Goal: Book appointment/travel/reservation

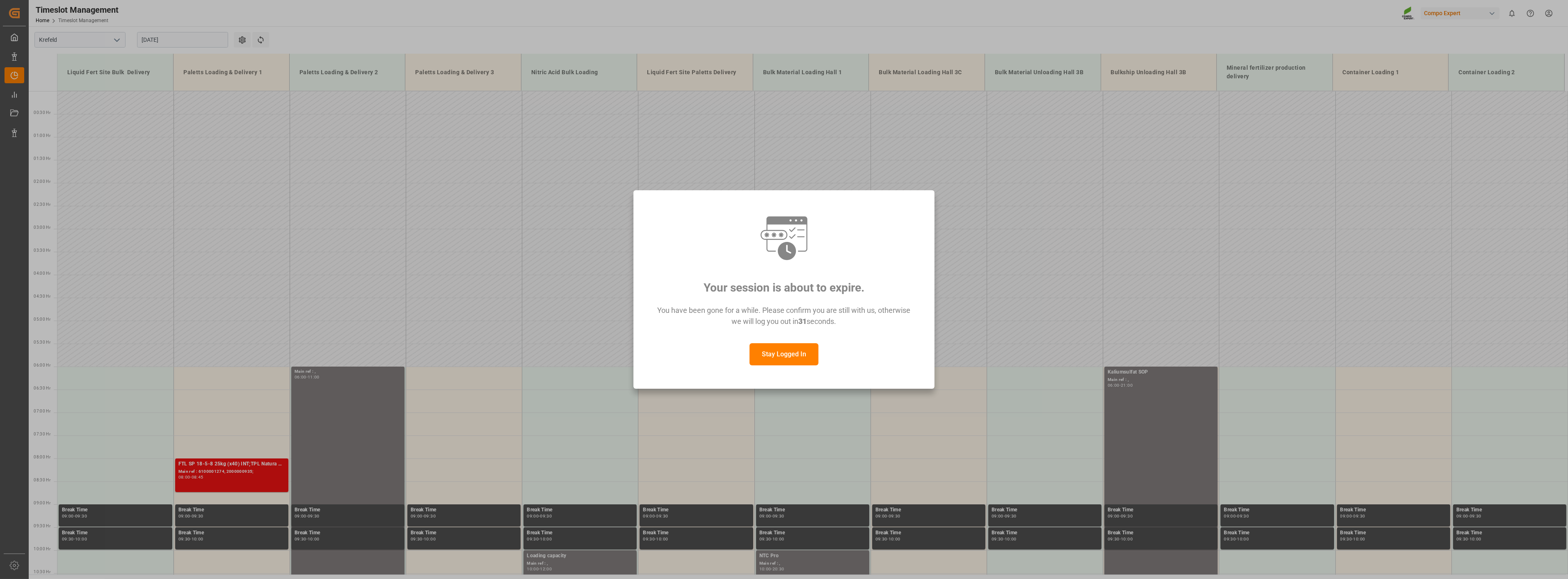
scroll to position [326, 0]
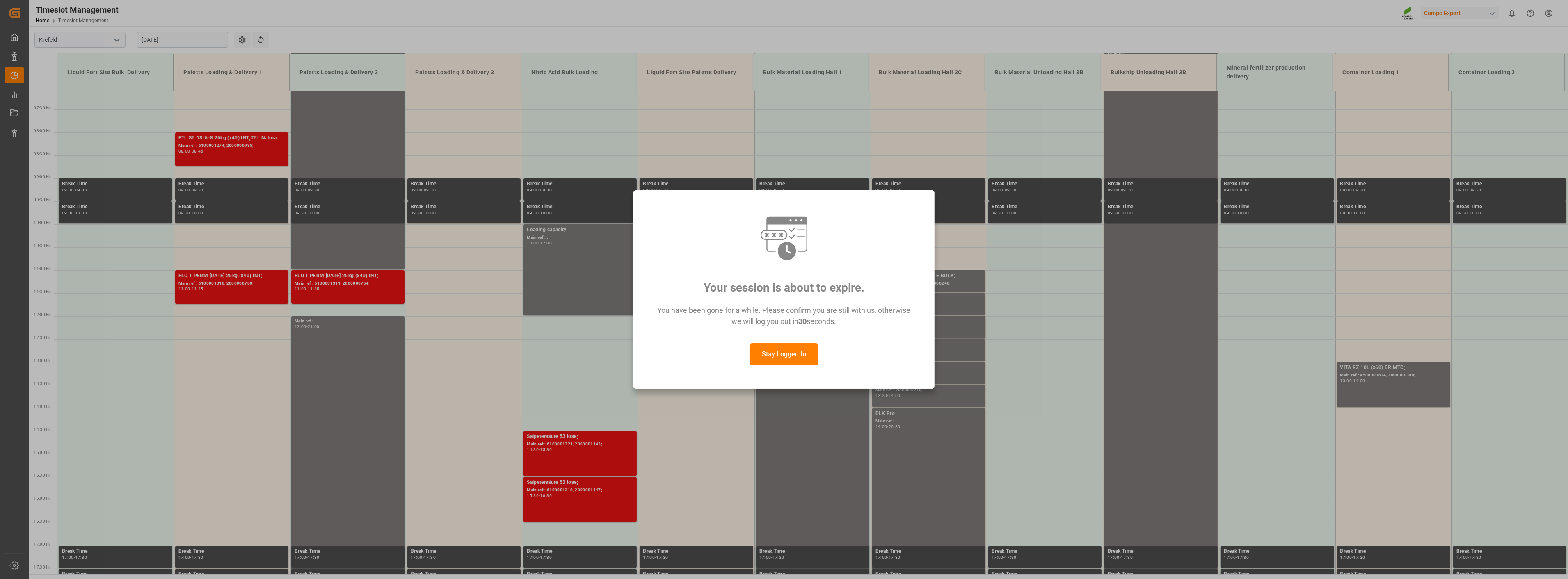
click at [766, 355] on button "Stay Logged In" at bounding box center [783, 354] width 69 height 22
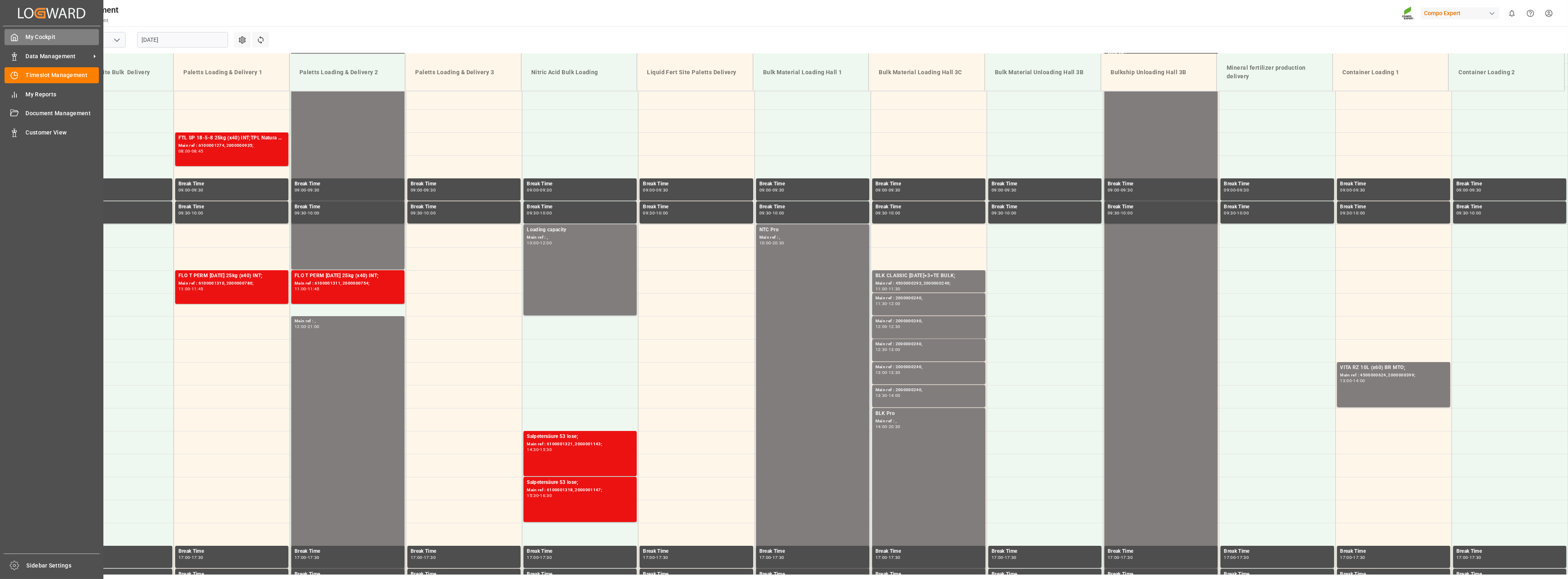
click at [40, 42] on div "My Cockpit My Cockpit" at bounding box center [51, 37] width 94 height 16
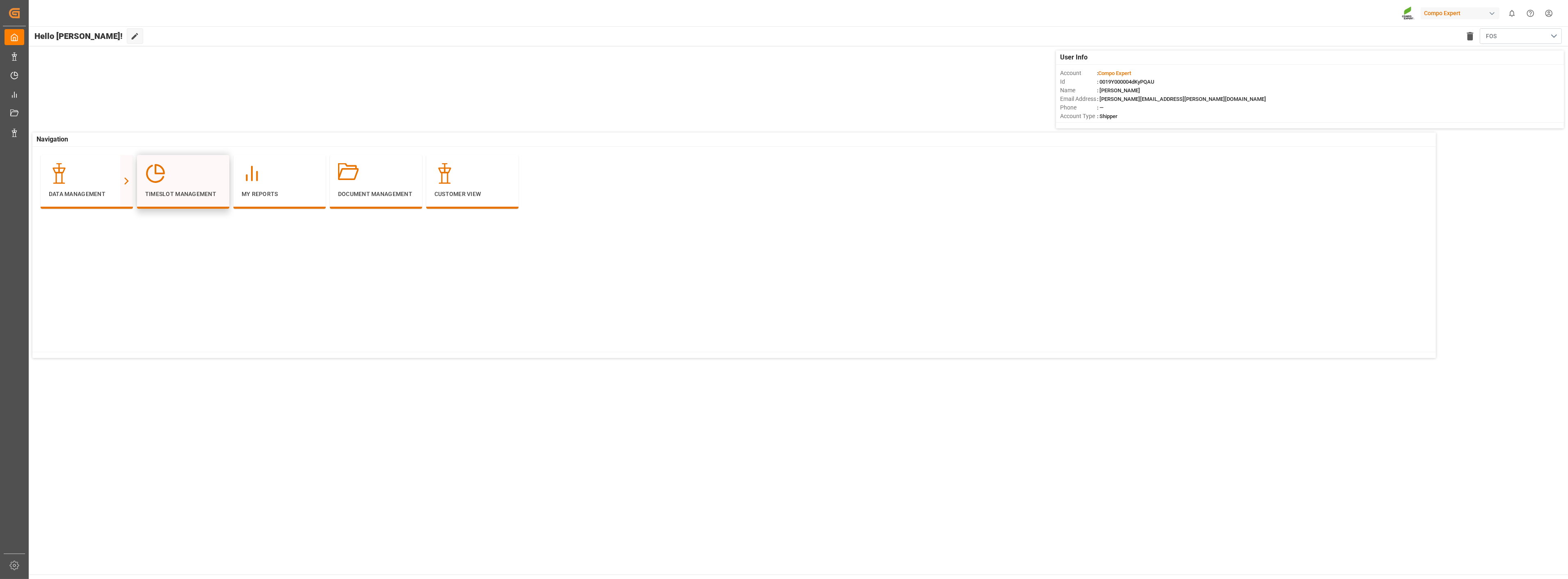
click at [173, 192] on p "Timeslot Management" at bounding box center [183, 194] width 76 height 9
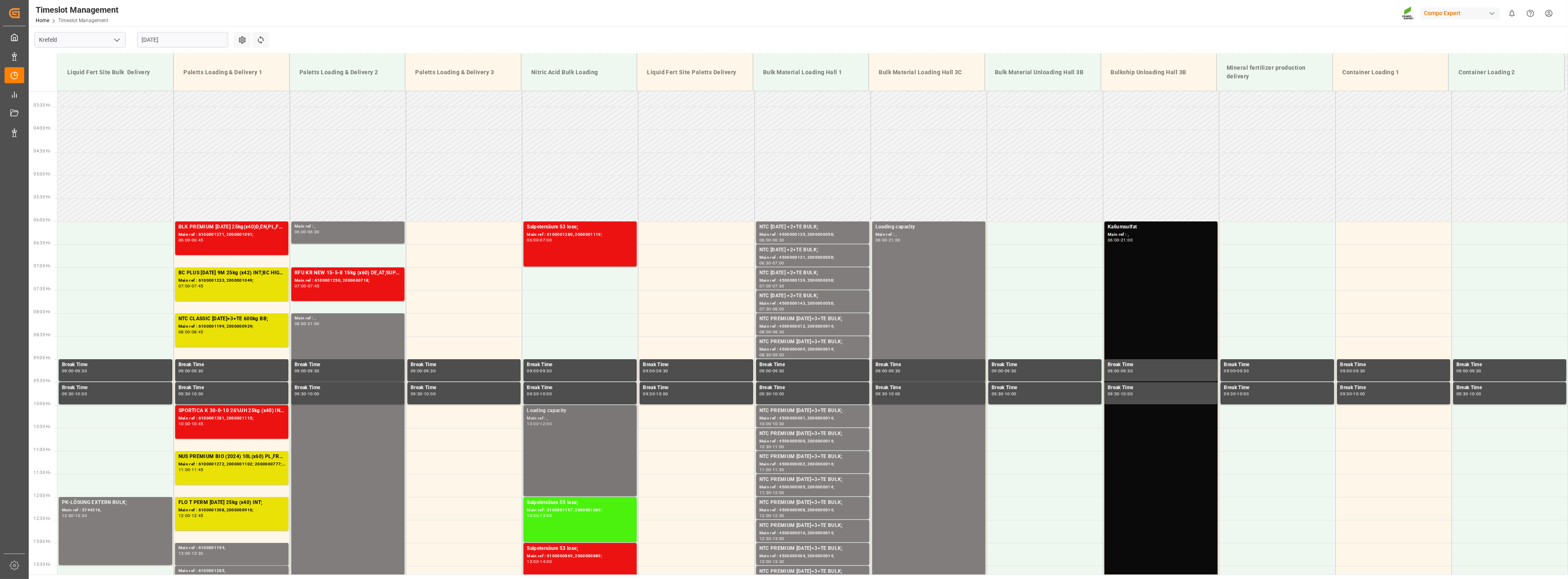
scroll to position [144, 0]
click at [186, 41] on input "[DATE]" at bounding box center [183, 40] width 91 height 16
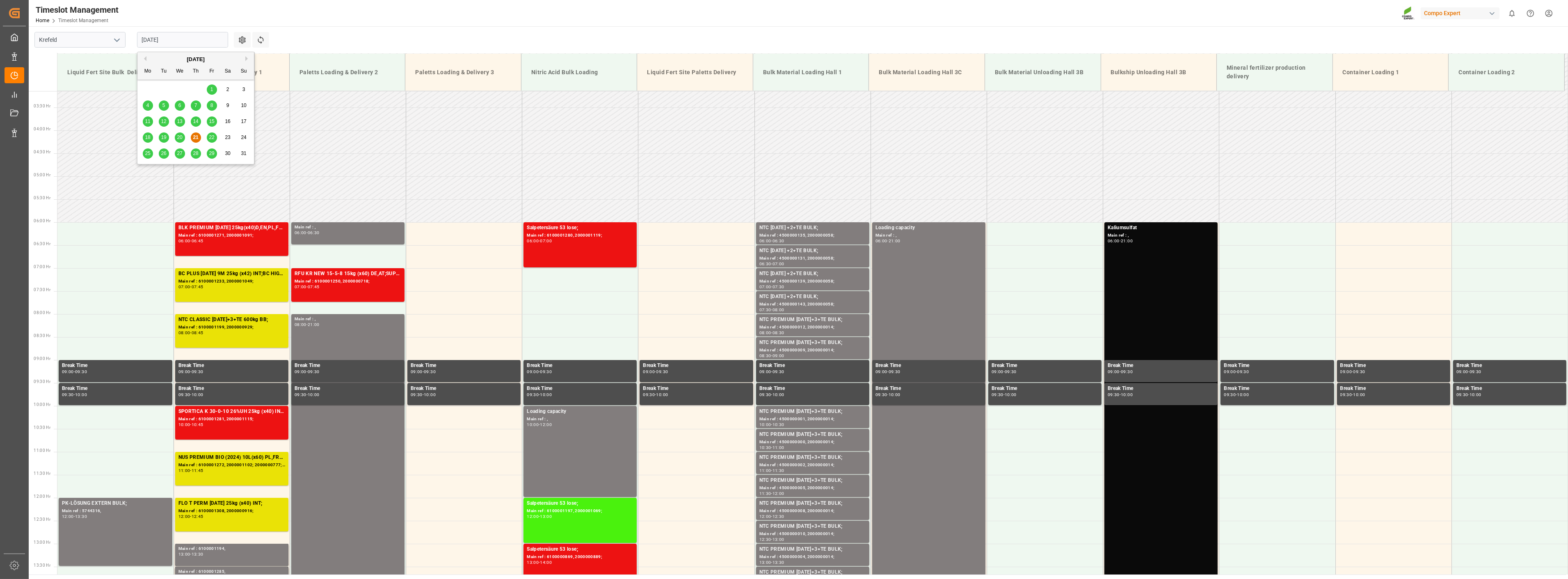
click at [214, 139] on div "22" at bounding box center [212, 137] width 10 height 10
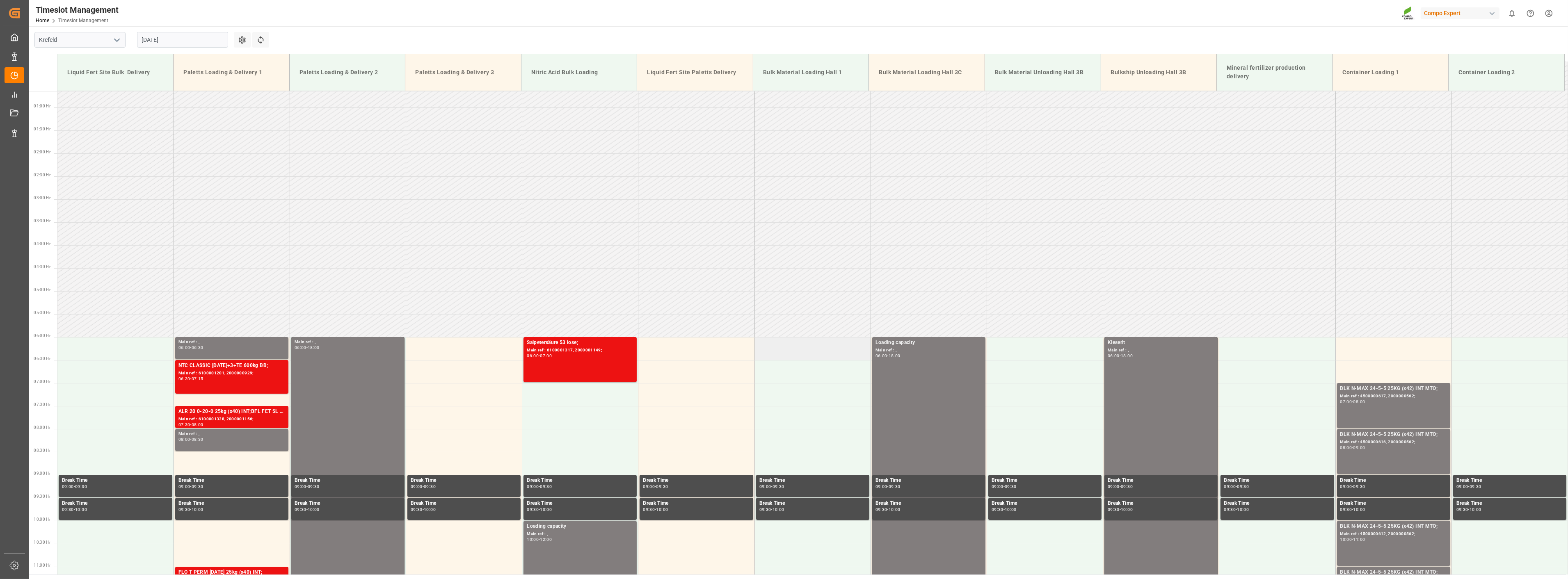
scroll to position [7, 0]
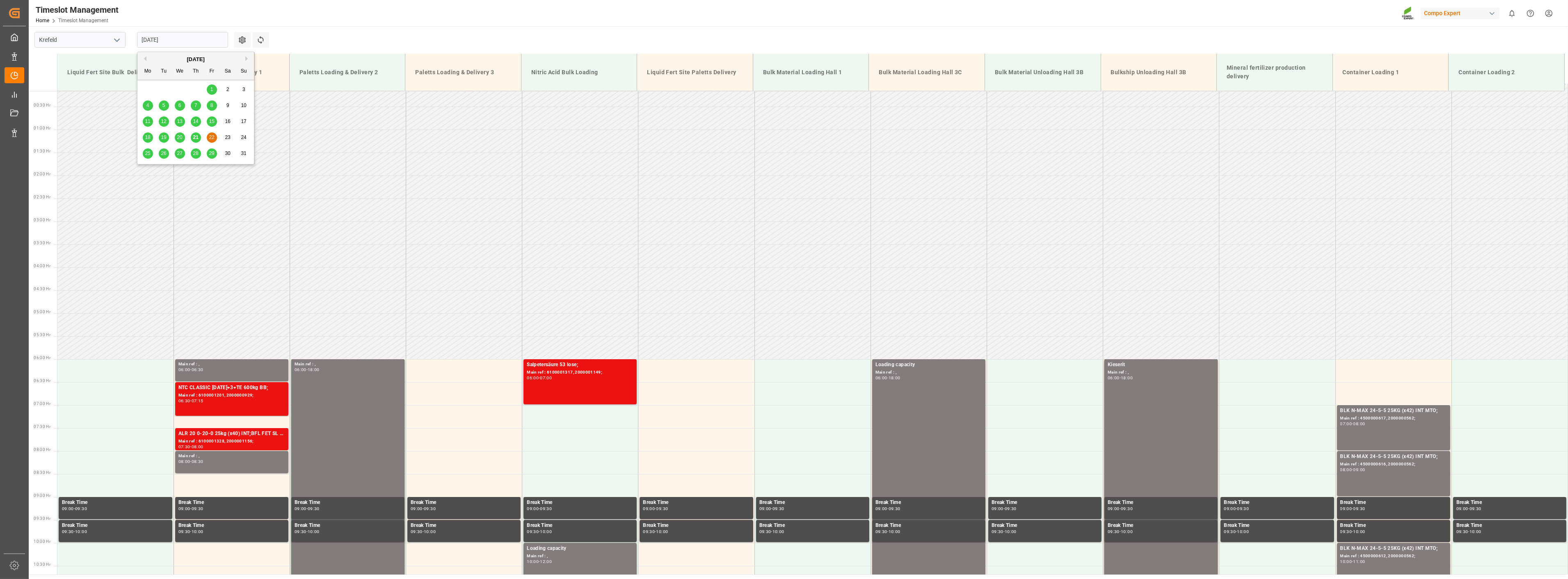
click at [203, 40] on input "[DATE]" at bounding box center [183, 40] width 91 height 16
click at [151, 137] on div "18" at bounding box center [148, 137] width 10 height 10
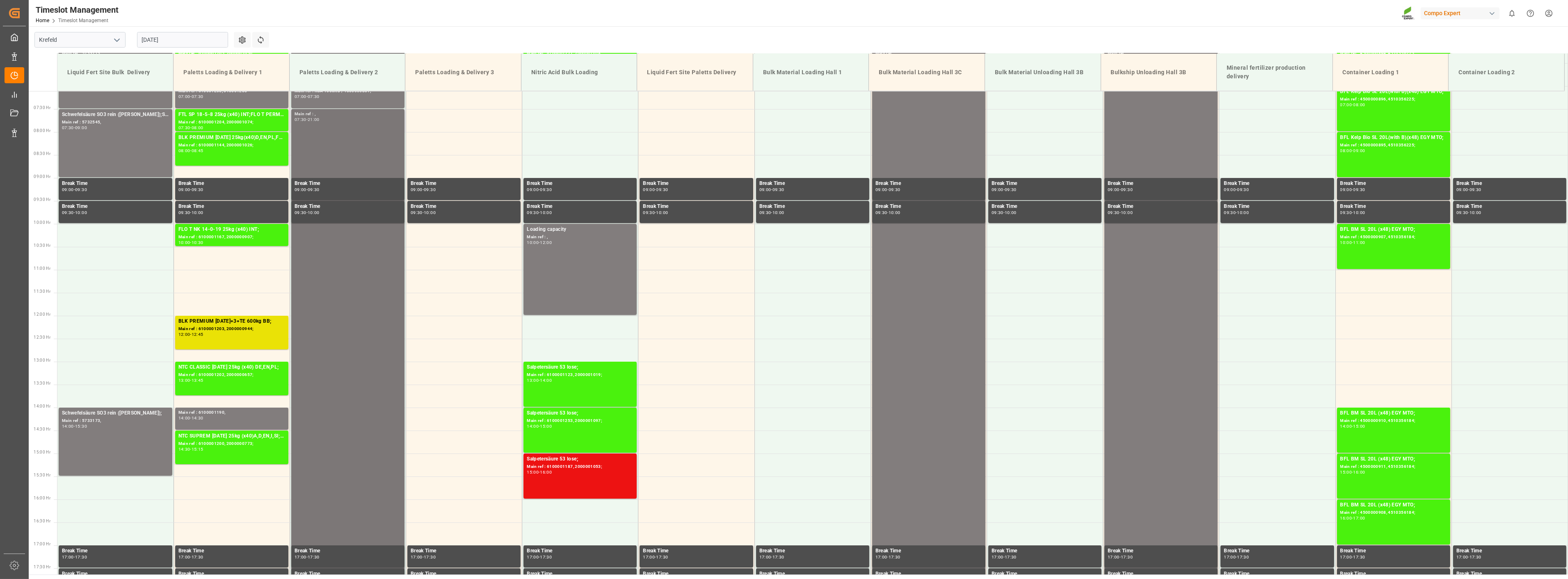
scroll to position [281, 0]
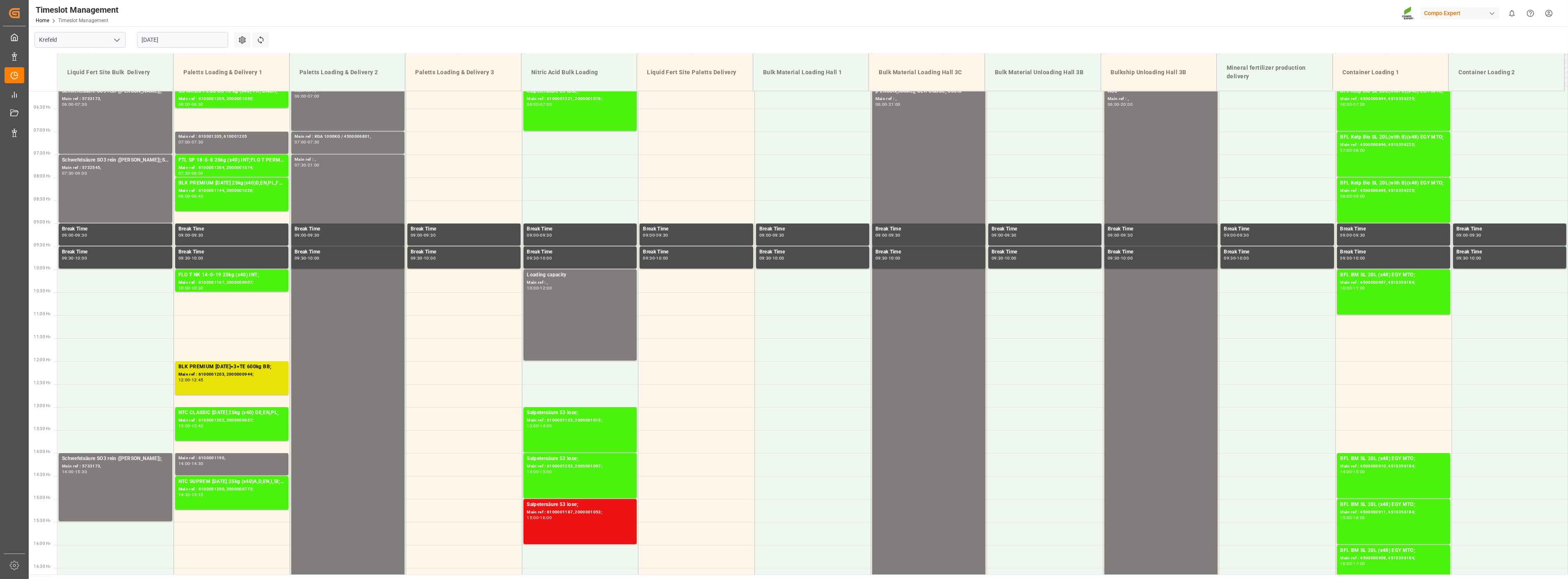
drag, startPoint x: 172, startPoint y: 37, endPoint x: 180, endPoint y: 37, distance: 8.0
click at [172, 37] on input "[DATE]" at bounding box center [183, 40] width 91 height 16
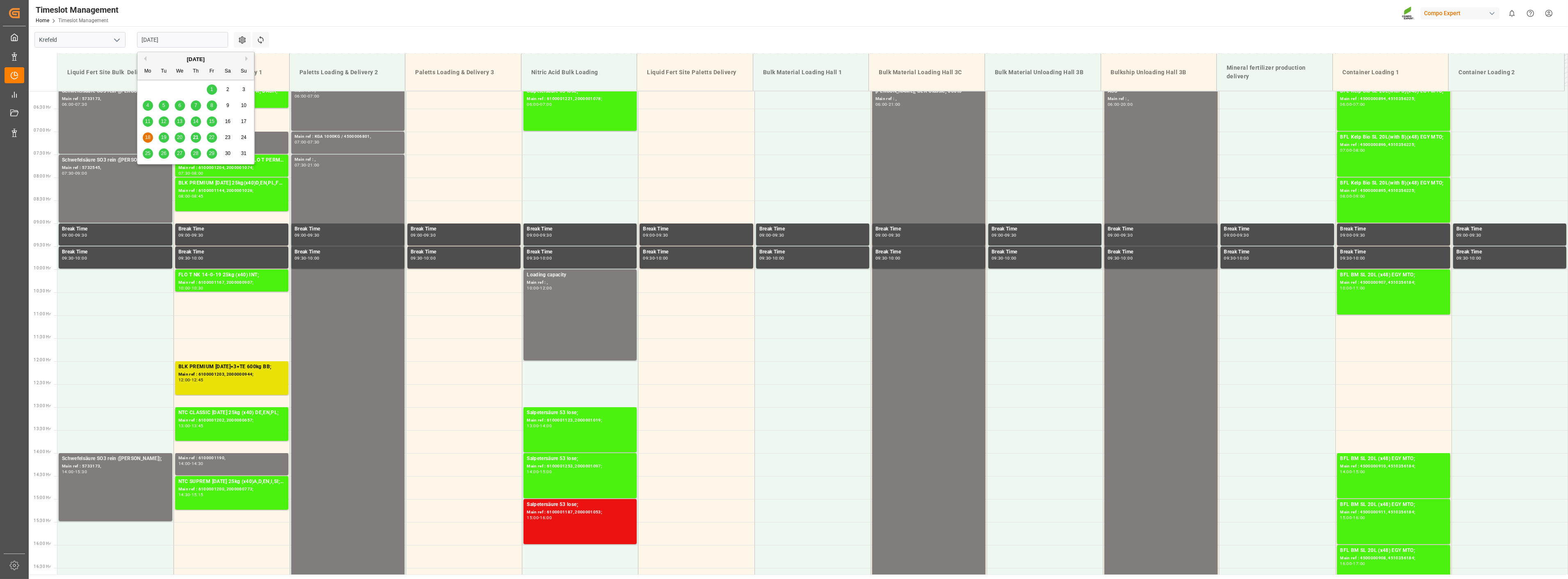
click at [164, 138] on span "19" at bounding box center [163, 137] width 5 height 5
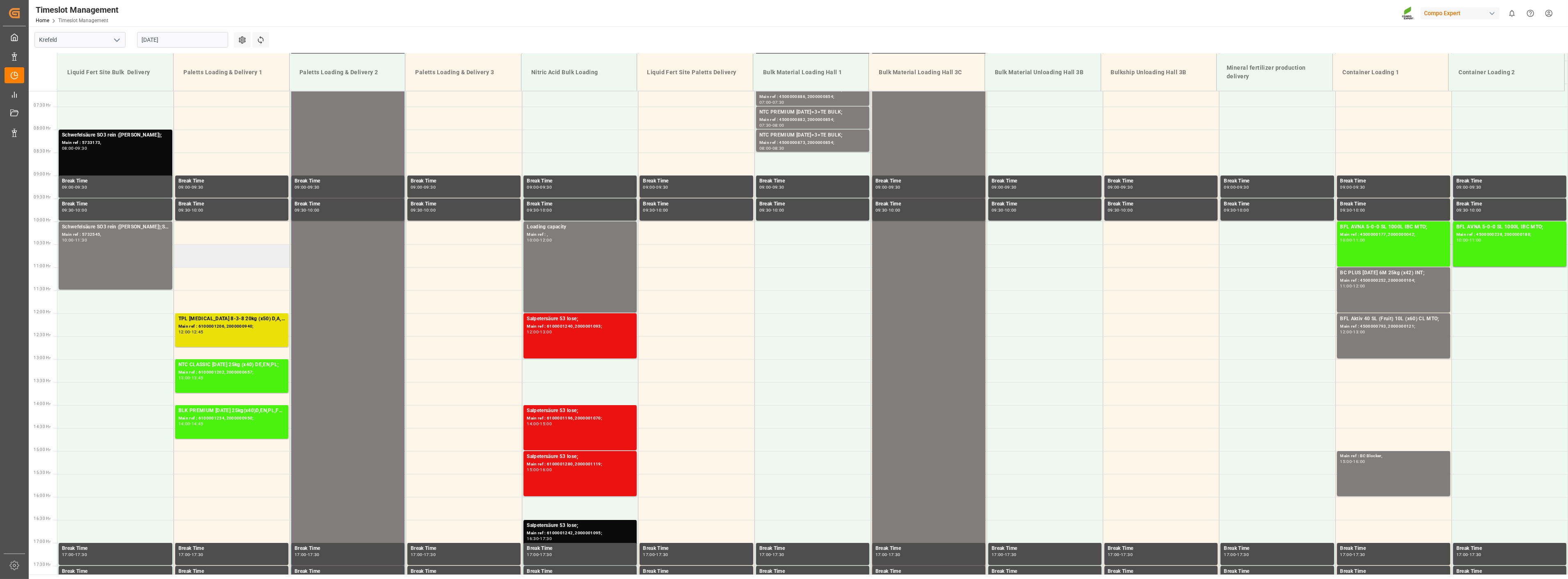
scroll to position [326, 0]
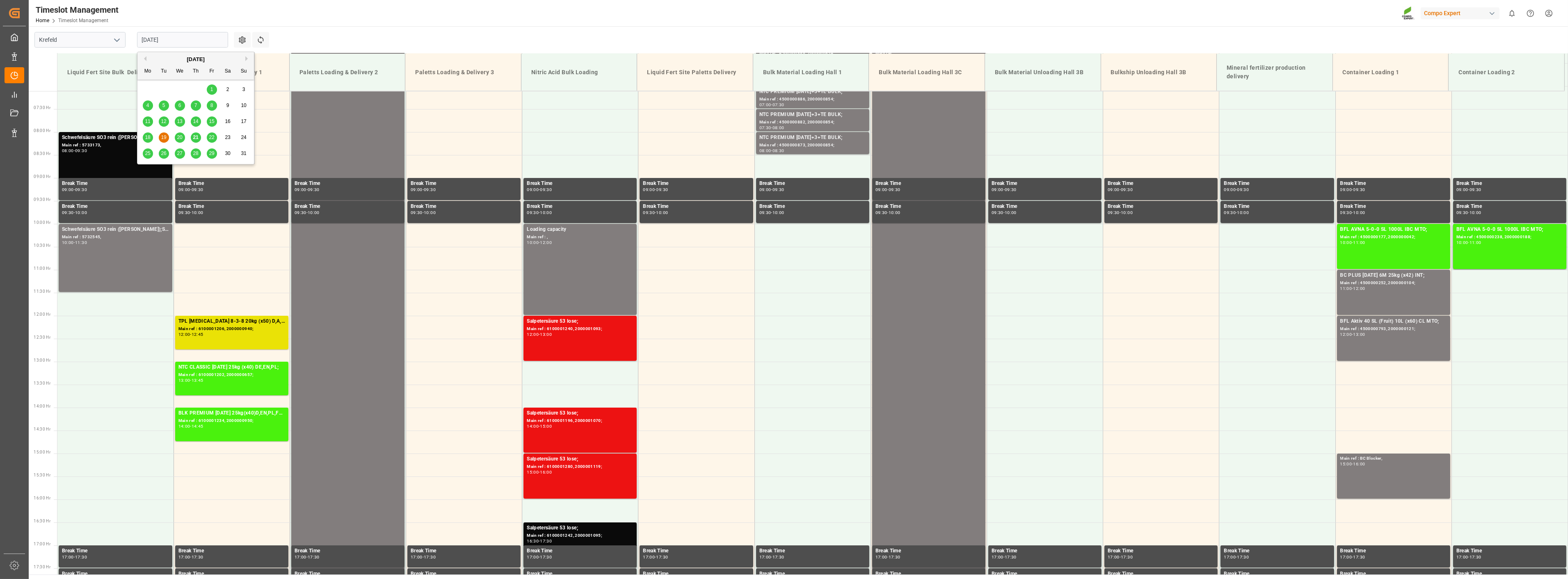
click at [189, 47] on input "[DATE]" at bounding box center [183, 40] width 91 height 16
click at [180, 139] on span "20" at bounding box center [179, 137] width 5 height 5
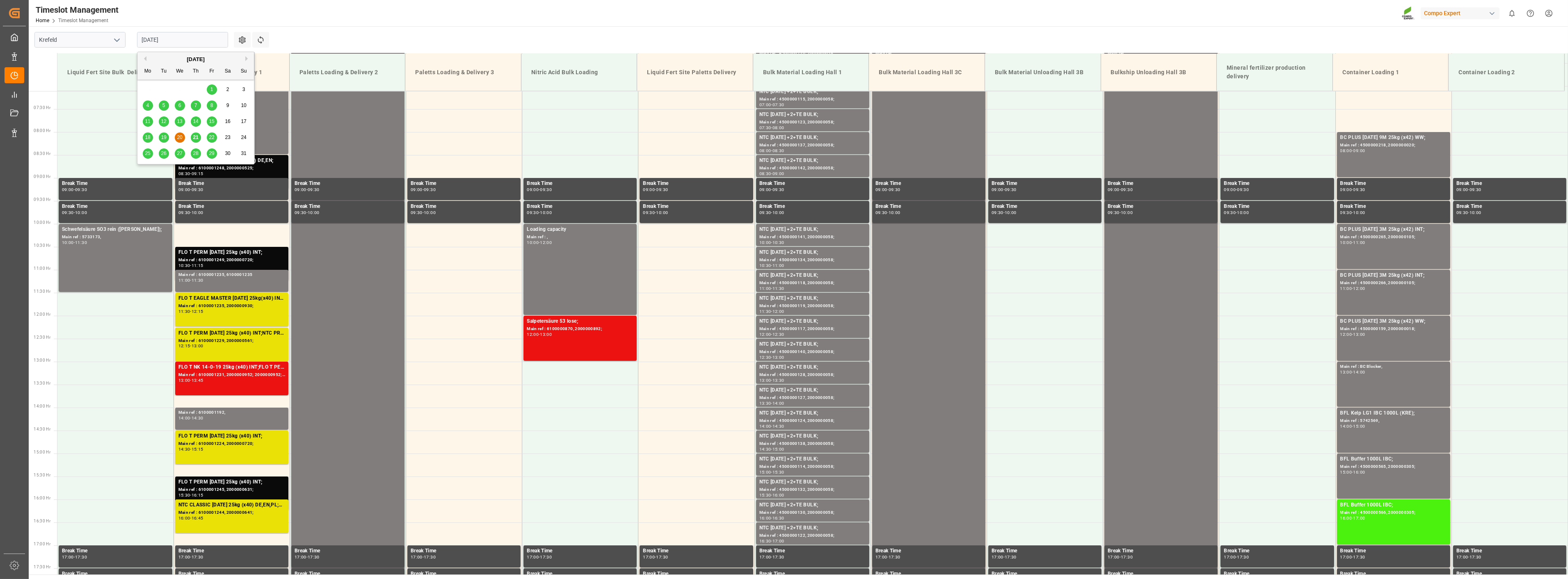
click at [198, 39] on input "[DATE]" at bounding box center [183, 40] width 91 height 16
click at [161, 136] on span "19" at bounding box center [163, 137] width 5 height 5
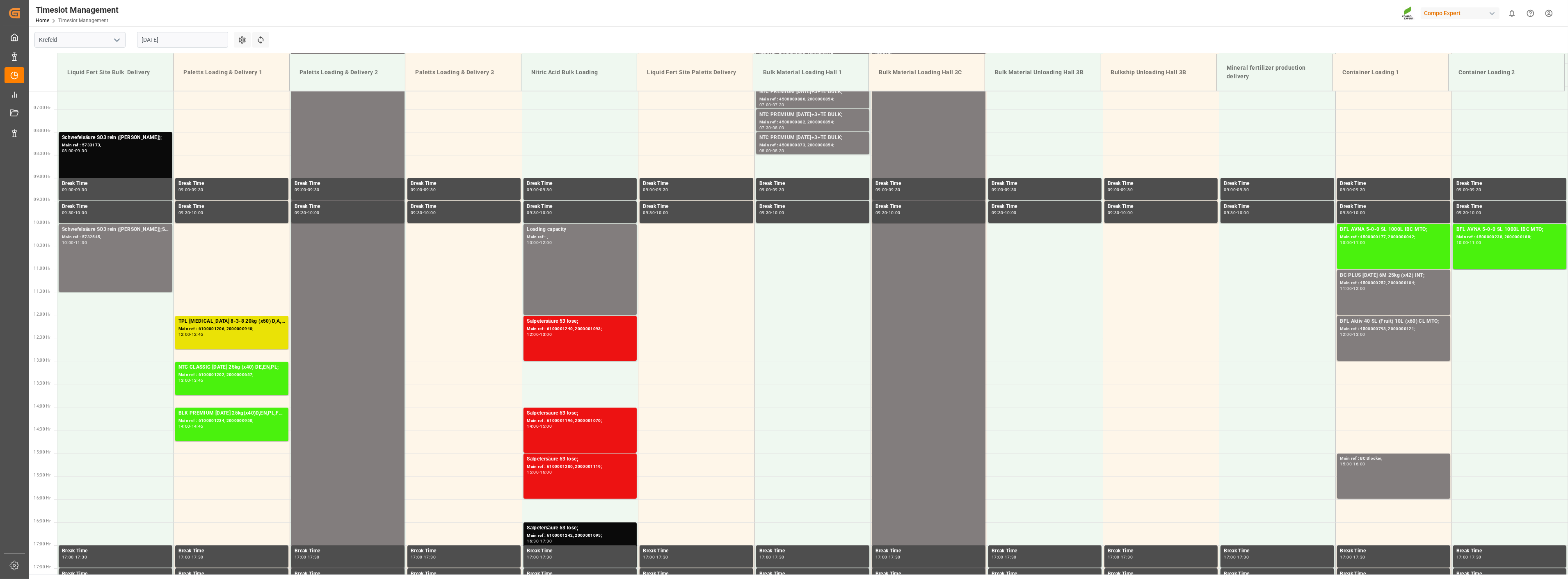
click at [205, 38] on input "[DATE]" at bounding box center [183, 40] width 91 height 16
click at [194, 140] on span "21" at bounding box center [195, 137] width 5 height 5
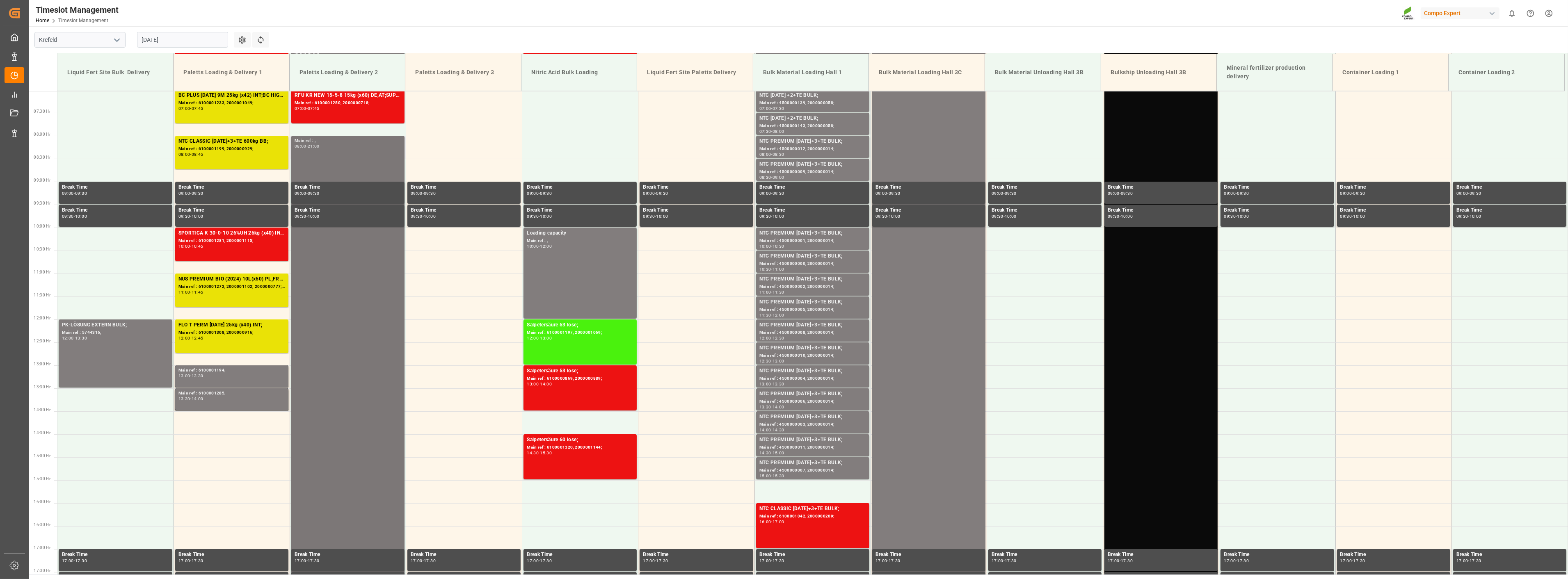
scroll to position [235, 0]
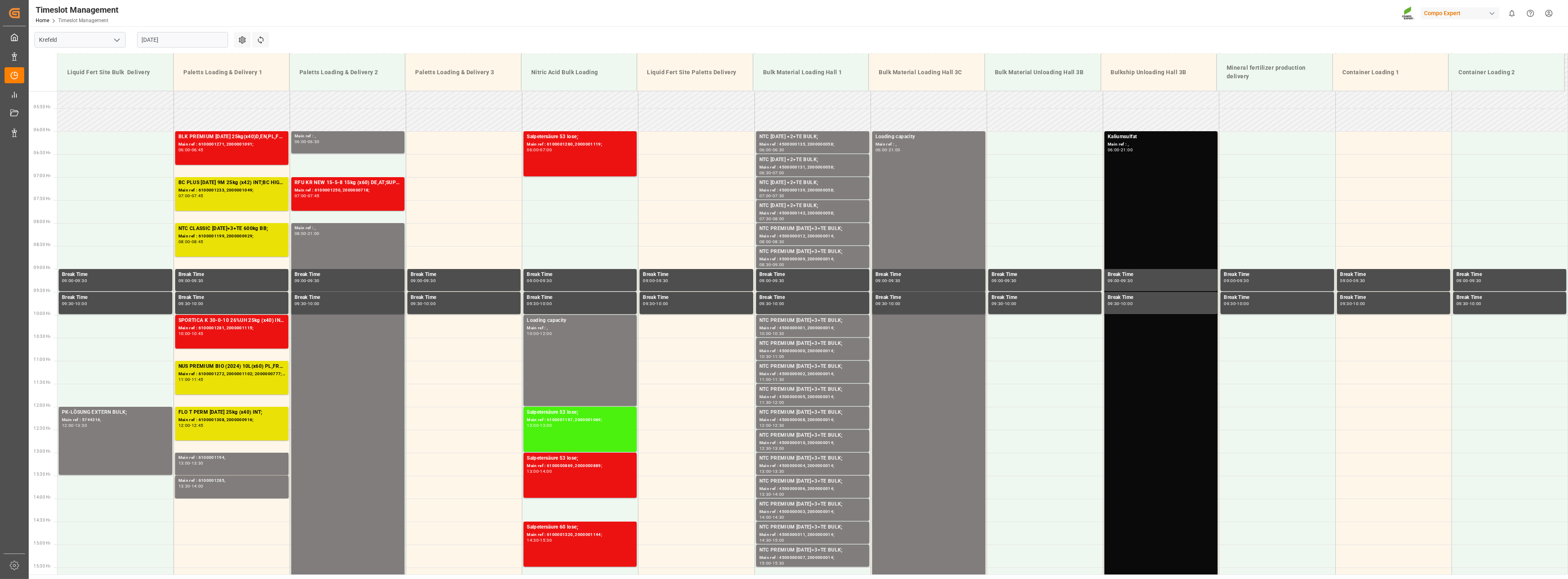
click at [202, 39] on input "[DATE]" at bounding box center [183, 40] width 91 height 16
click at [214, 137] on span "22" at bounding box center [211, 137] width 5 height 5
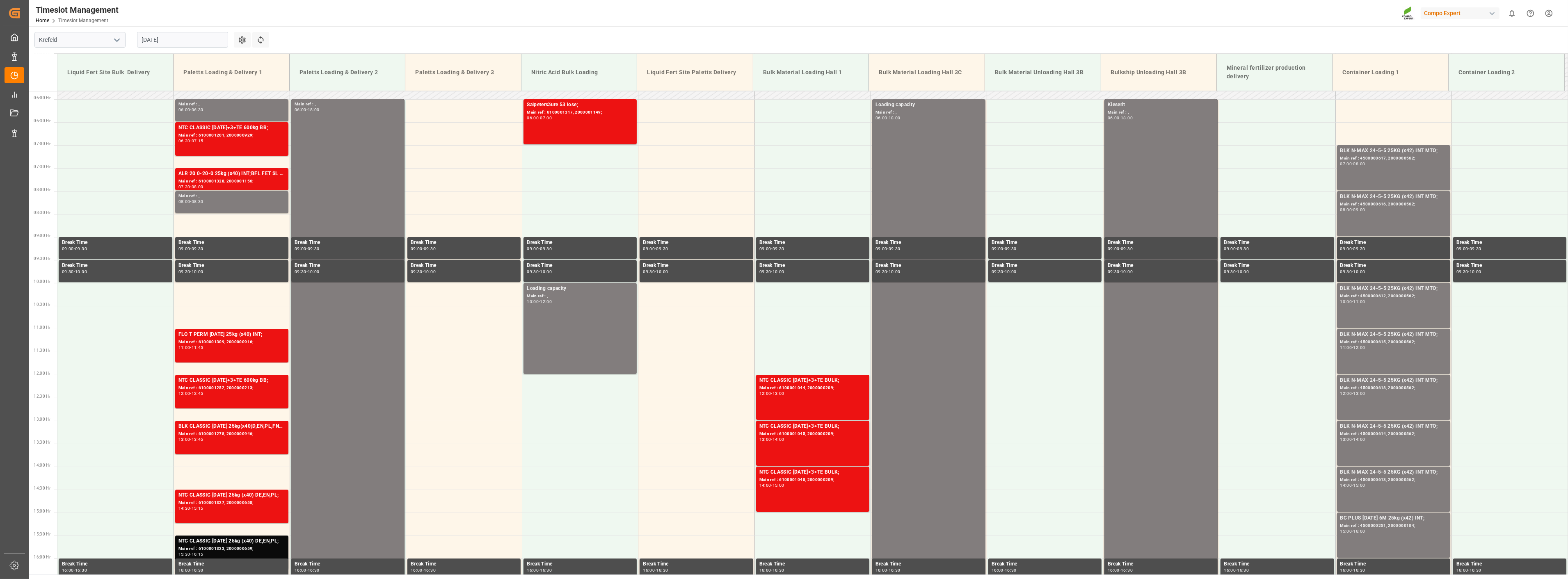
scroll to position [281, 0]
